Goal: Find contact information: Find contact information

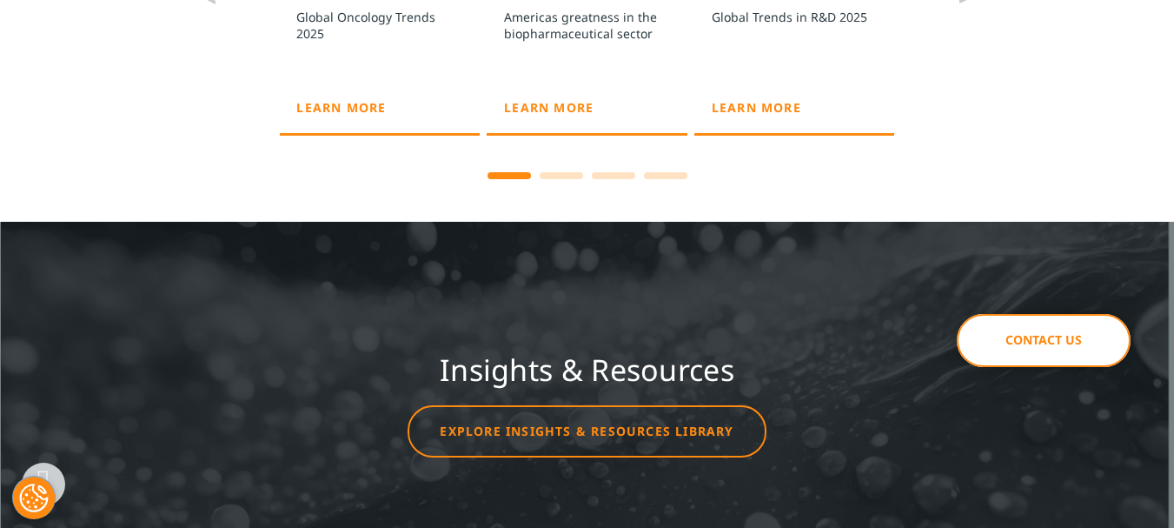
scroll to position [4020, 0]
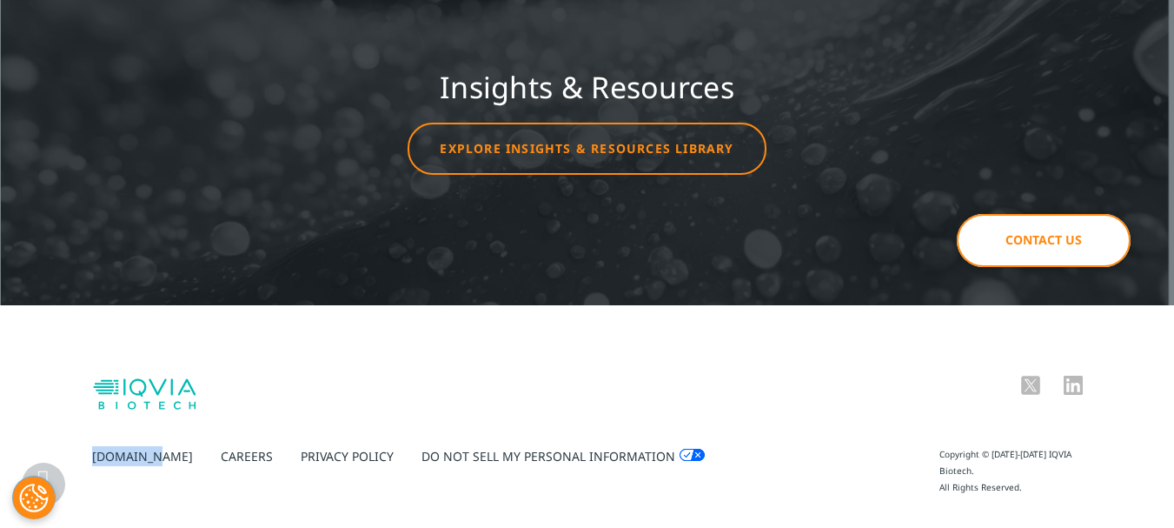
drag, startPoint x: 163, startPoint y: 419, endPoint x: 81, endPoint y: 417, distance: 81.7
click at [80, 417] on div "IQVIA.com Careers Privacy Policy Do Not Sell My Personal Information Copyright …" at bounding box center [587, 436] width 1122 height 120
copy link "[DOMAIN_NAME]"
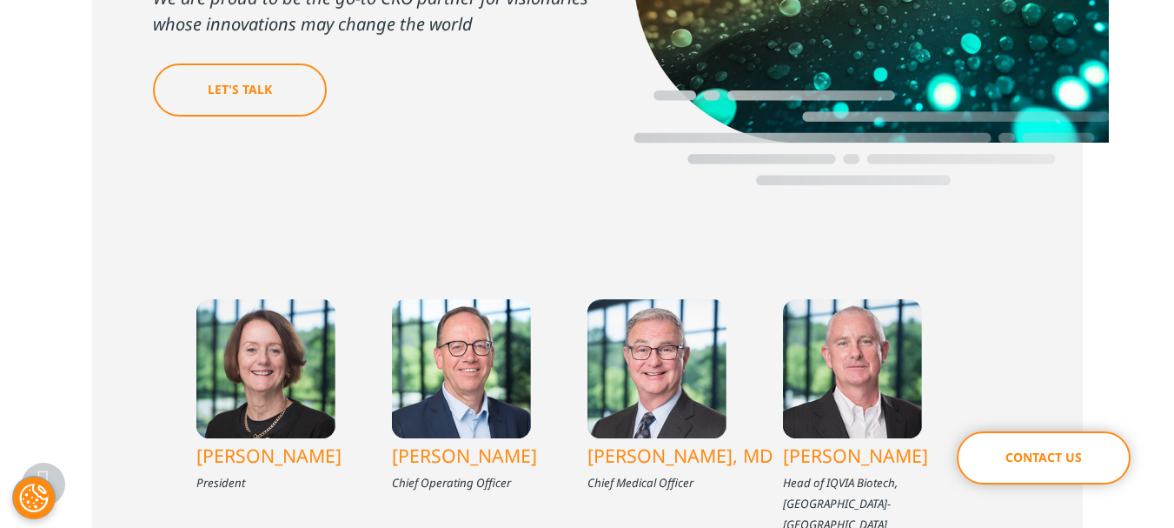
scroll to position [608, 0]
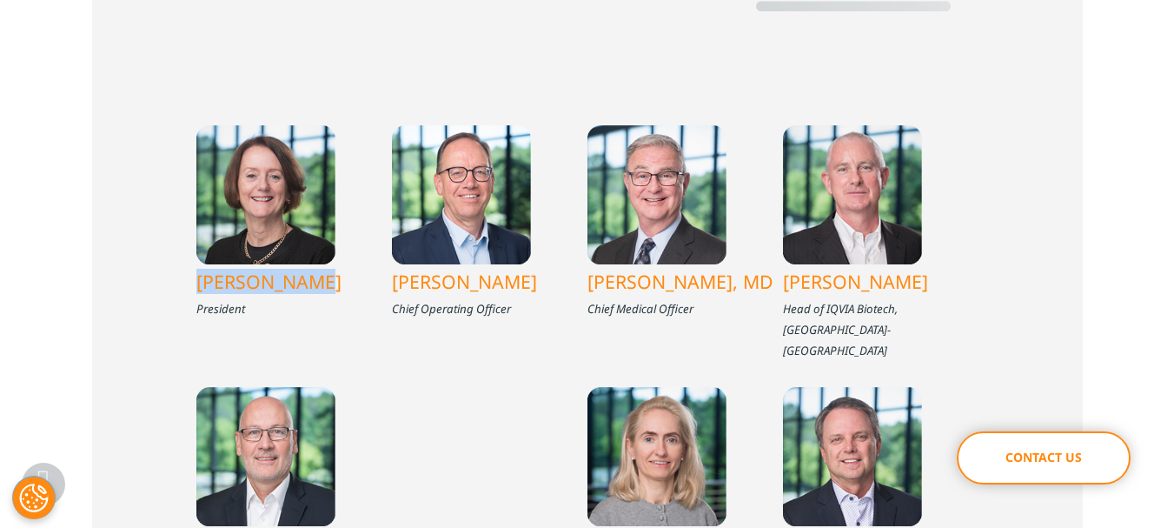
drag, startPoint x: 189, startPoint y: 237, endPoint x: 341, endPoint y: 236, distance: 151.2
click at [341, 236] on div "Megan Hooton President Gijsbert Veerman Chief Operating Officer James Kyle Brya…" at bounding box center [587, 494] width 991 height 894
copy div "Megan Hooton"
click at [1001, 314] on div "Megan Hooton President Gijsbert Veerman Chief Operating Officer James Kyle Brya…" at bounding box center [587, 494] width 991 height 894
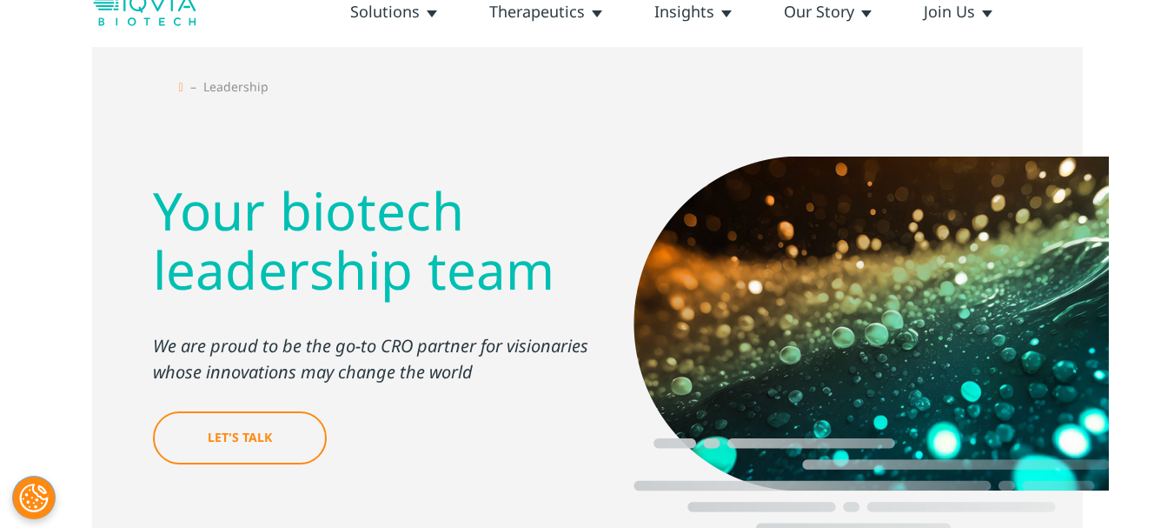
scroll to position [0, 0]
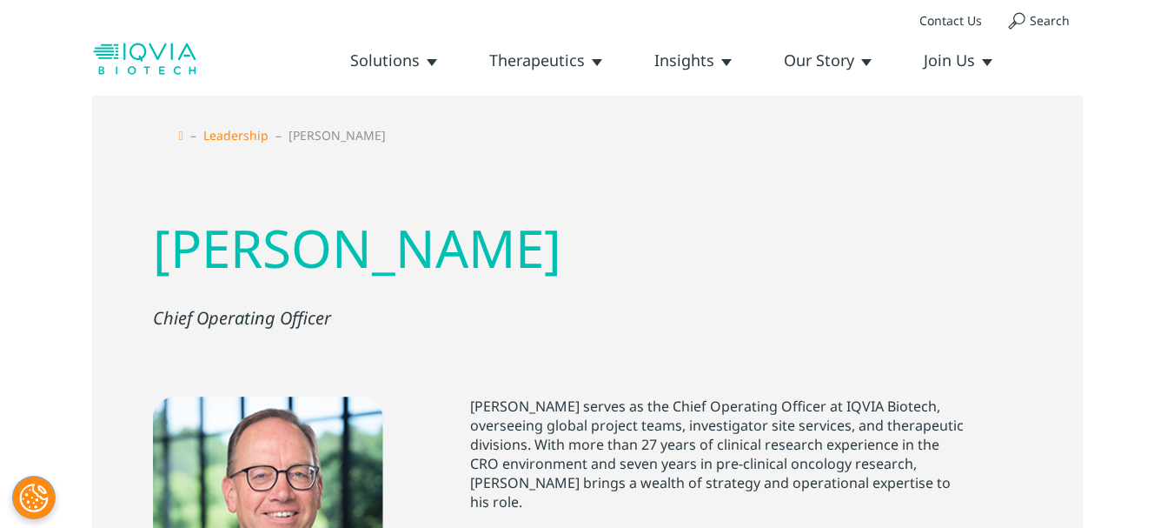
drag, startPoint x: 143, startPoint y: 230, endPoint x: 587, endPoint y: 251, distance: 444.7
click at [587, 251] on div "[PERSON_NAME] Chief Operating Officer" at bounding box center [587, 273] width 991 height 123
copy div "[PERSON_NAME]"
